Goal: Communication & Community: Share content

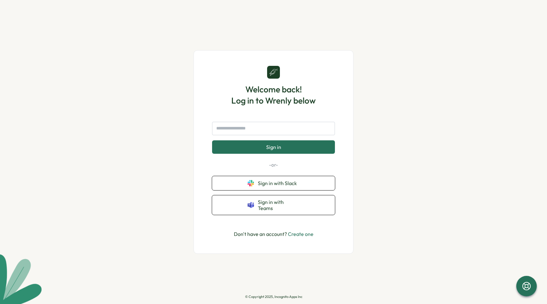
click at [272, 124] on div "Welcome back! Log in to Wrenly below Sign in -or- Sign in with Slack Sign in wi…" at bounding box center [273, 152] width 129 height 172
click at [272, 128] on input "text" at bounding box center [273, 128] width 123 height 13
click at [301, 232] on link "Create one" at bounding box center [301, 234] width 26 height 6
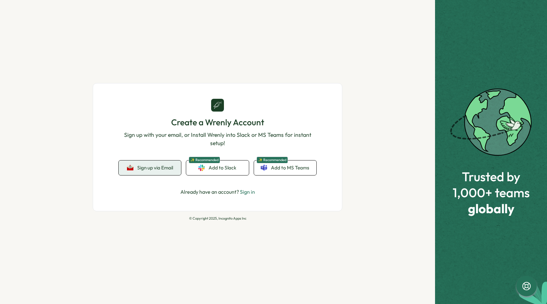
click at [150, 170] on span "Sign up via Email" at bounding box center [155, 168] width 36 height 6
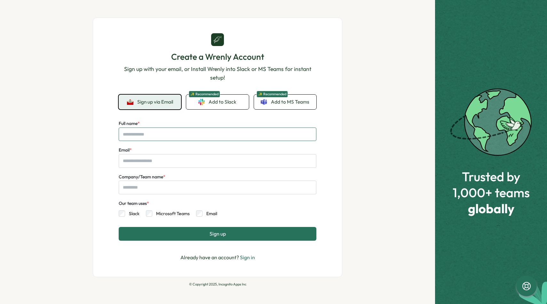
click at [142, 133] on input "Full name *" at bounding box center [218, 134] width 198 height 13
type input "****"
type input "**********"
click at [131, 187] on input "Company/Team name *" at bounding box center [218, 187] width 198 height 13
type input "*******"
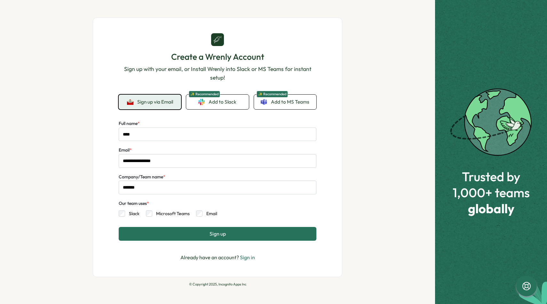
click at [196, 206] on div "Our team uses * Slack Microsoft Teams Email" at bounding box center [218, 209] width 198 height 18
click at [196, 210] on div "Slack Microsoft Teams Email" at bounding box center [218, 212] width 198 height 10
click at [210, 229] on button "Sign up" at bounding box center [218, 233] width 198 height 13
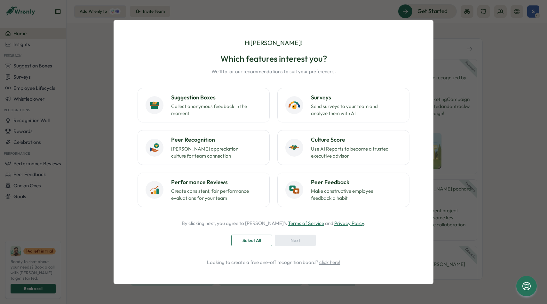
click at [360, 245] on div "By clicking next, you agree to [PERSON_NAME]'s Terms of Service and Privacy Pol…" at bounding box center [273, 233] width 284 height 26
click at [259, 240] on span "Select All" at bounding box center [251, 240] width 19 height 11
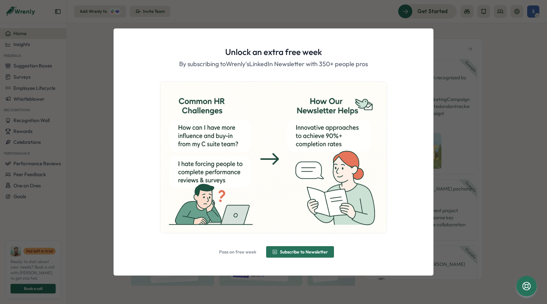
click at [235, 253] on span "Pass on free week" at bounding box center [237, 252] width 37 height 4
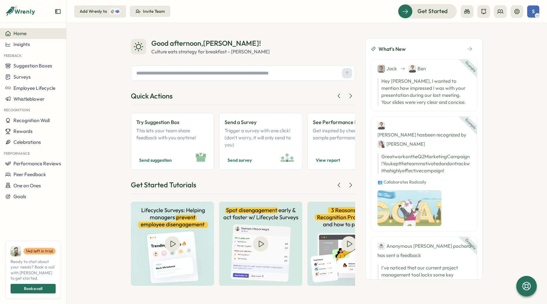
click at [540, 138] on div "Good afternoon , [PERSON_NAME] ! Culture eats strategy for breakfast - [PERSON_…" at bounding box center [307, 163] width 480 height 281
click at [536, 11] on div "S" at bounding box center [533, 11] width 12 height 12
click at [306, 22] on header "Add Wrenly to Invite Team Get Started S" at bounding box center [307, 11] width 480 height 23
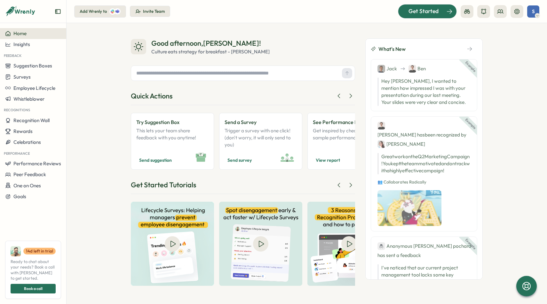
click at [412, 14] on span "Get Started" at bounding box center [423, 11] width 30 height 8
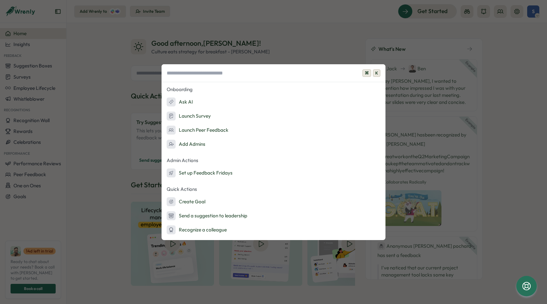
click at [105, 180] on div "⌘ K Onboarding Ask AI Launch Survey Launch Peer Feedback Add Admins Admin Actio…" at bounding box center [273, 152] width 547 height 304
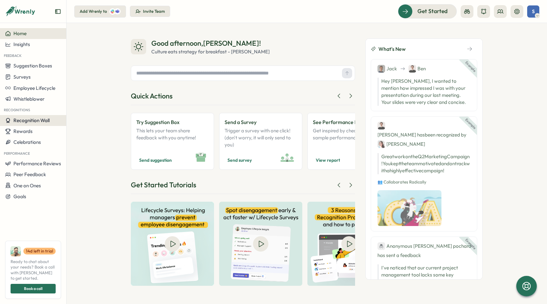
click at [39, 122] on span "Recognition Wall" at bounding box center [31, 120] width 36 height 6
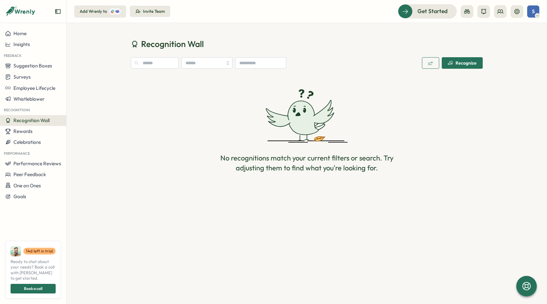
click at [332, 141] on icon at bounding box center [307, 116] width 82 height 54
click at [30, 130] on span "Rewards" at bounding box center [22, 131] width 19 height 6
click at [30, 148] on div "Performance" at bounding box center [33, 153] width 66 height 11
click at [35, 130] on div "Rewards" at bounding box center [33, 132] width 56 height 6
click at [269, 120] on icon at bounding box center [307, 116] width 82 height 54
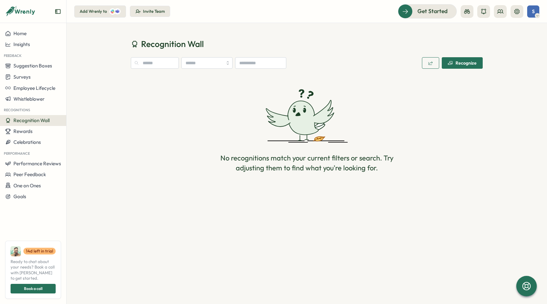
click at [317, 130] on icon at bounding box center [303, 118] width 31 height 34
click at [42, 132] on div "Rewards" at bounding box center [33, 132] width 56 height 6
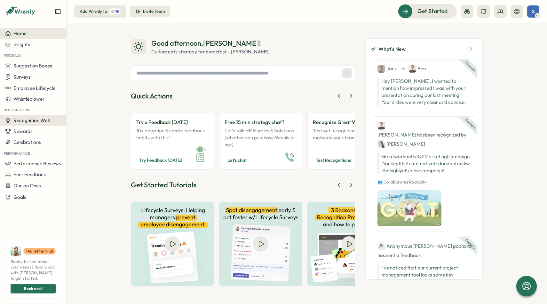
click at [33, 121] on span "Recognition Wall" at bounding box center [31, 120] width 36 height 6
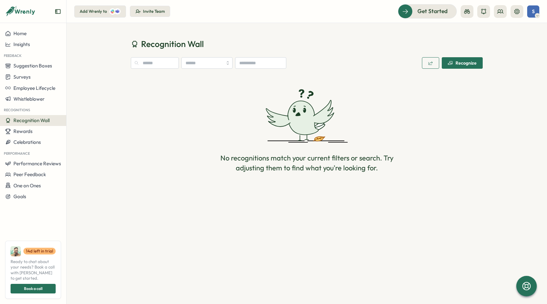
click at [264, 132] on div "No recognitions match your current filters or search. Try adjusting them to fin…" at bounding box center [307, 130] width 352 height 109
click at [301, 127] on icon at bounding box center [303, 118] width 31 height 34
click at [318, 122] on icon at bounding box center [323, 112] width 20 height 23
click at [159, 67] on input "text" at bounding box center [155, 63] width 48 height 12
click at [146, 27] on div "Recognition Wall Recognize No recognitions match your current filters or search…" at bounding box center [307, 112] width 480 height 178
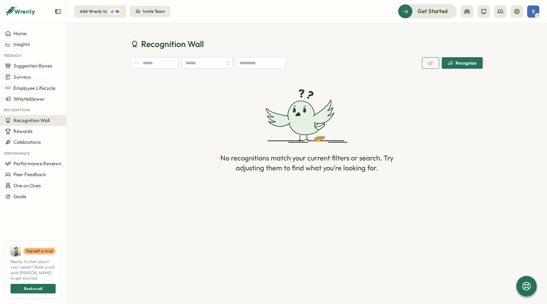
click at [367, 41] on h1 "Recognition Wall" at bounding box center [307, 43] width 352 height 11
click at [423, 13] on span "Get Started" at bounding box center [423, 11] width 30 height 8
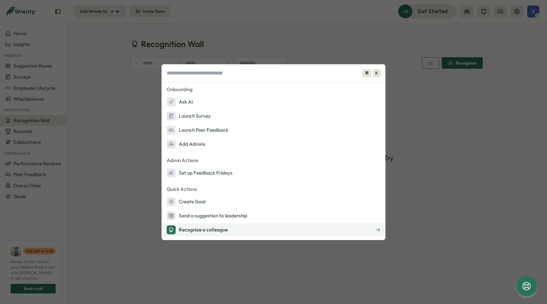
click at [260, 230] on button "Recognize a colleague" at bounding box center [274, 230] width 224 height 13
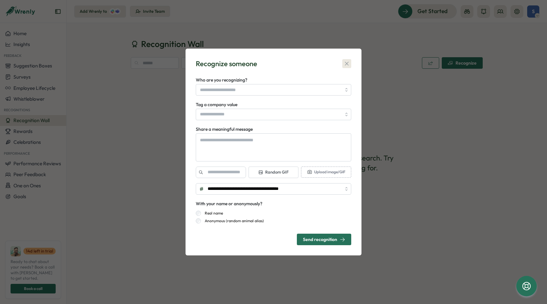
click at [347, 65] on icon "button" at bounding box center [346, 63] width 6 height 6
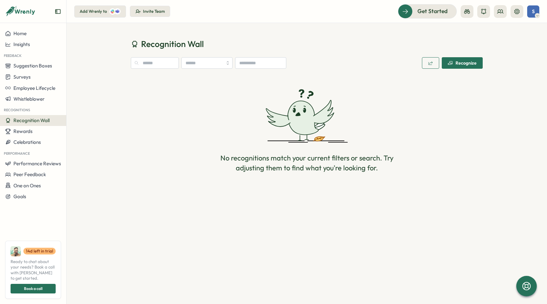
click at [461, 60] on div "Recognize" at bounding box center [462, 62] width 29 height 5
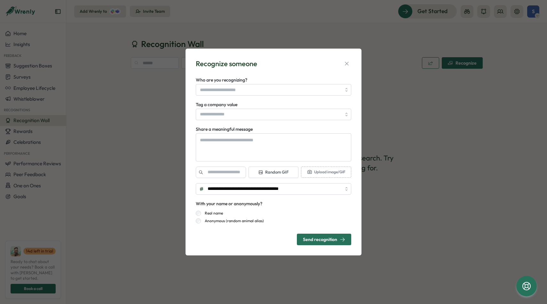
type textarea "*"
click at [350, 62] on icon "button" at bounding box center [346, 63] width 6 height 6
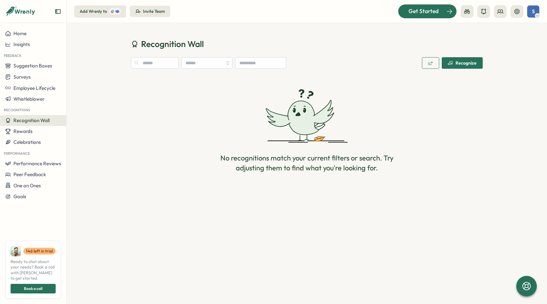
click at [428, 13] on span "Get Started" at bounding box center [423, 11] width 30 height 8
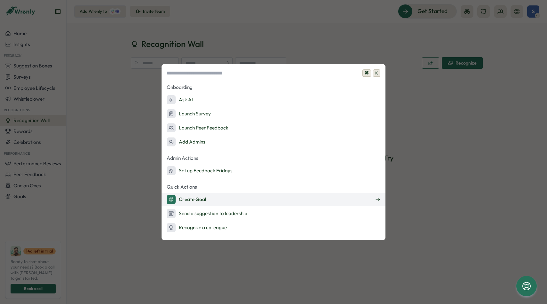
scroll to position [2, 0]
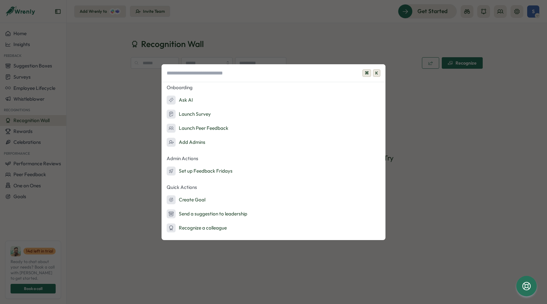
click at [427, 119] on div "⌘ K Onboarding Ask AI Launch Survey Launch Peer Feedback Add Admins Admin Actio…" at bounding box center [273, 152] width 547 height 304
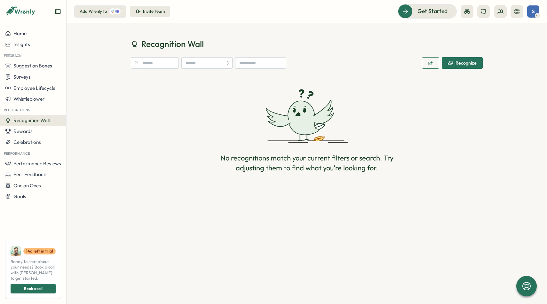
click at [313, 133] on icon at bounding box center [303, 118] width 31 height 34
click at [535, 12] on div "S" at bounding box center [533, 11] width 12 height 12
click at [316, 171] on div "No recognitions match your current filters or search. Try adjusting them to fin…" at bounding box center [307, 163] width 184 height 20
